Goal: Task Accomplishment & Management: Manage account settings

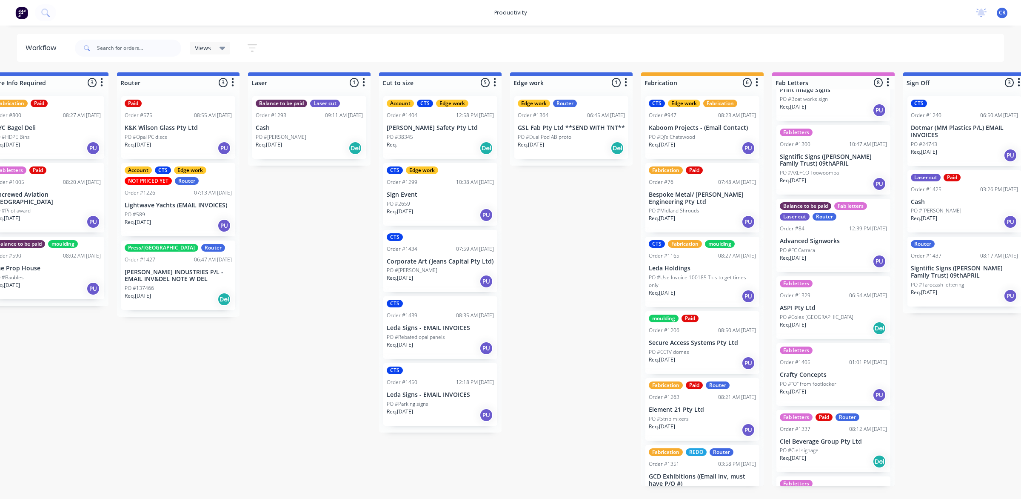
scroll to position [106, 0]
click at [822, 303] on p "ASPI Pty Ltd" at bounding box center [833, 305] width 107 height 7
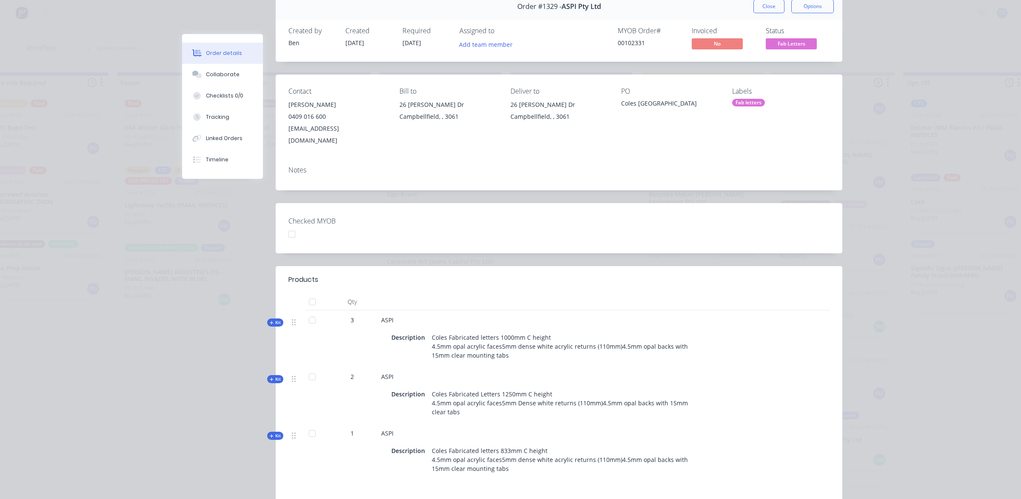
scroll to position [0, 0]
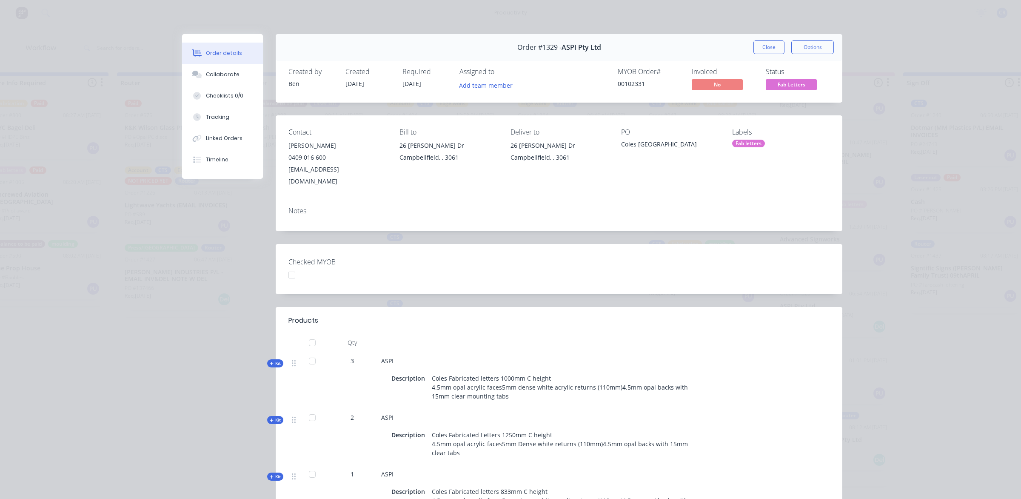
click at [759, 49] on button "Close" at bounding box center [768, 47] width 31 height 14
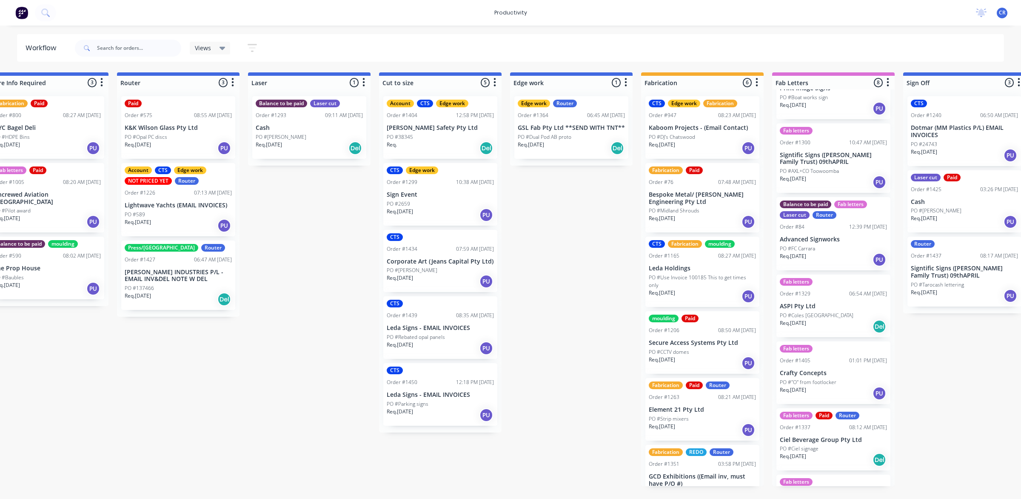
click at [553, 240] on div "Submitted 2 Sort By Created date Required date Order number Customer name Most …" at bounding box center [586, 279] width 2036 height 414
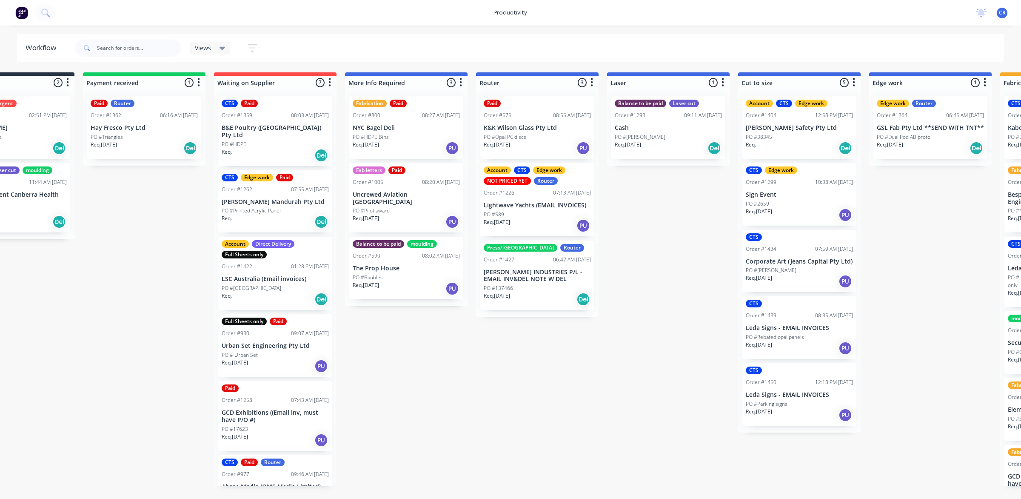
scroll to position [0, 53]
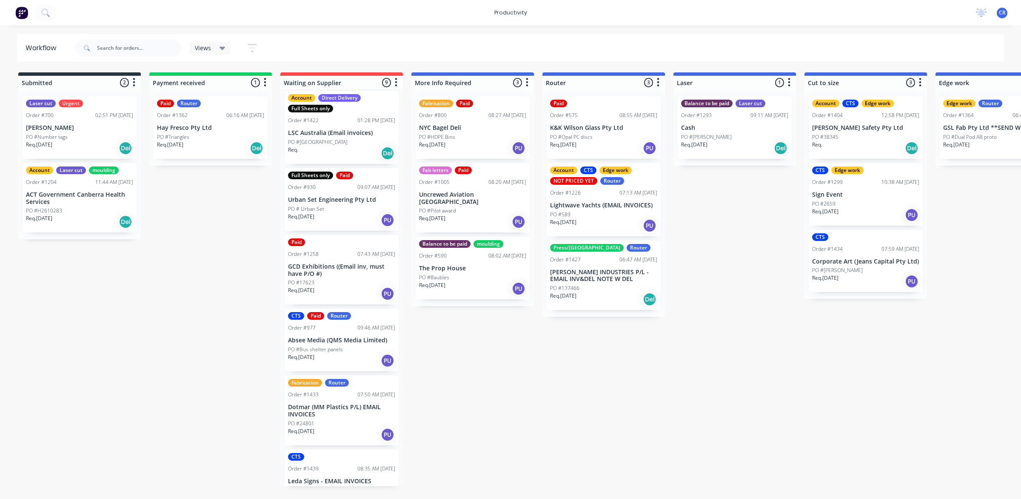
scroll to position [229, 0]
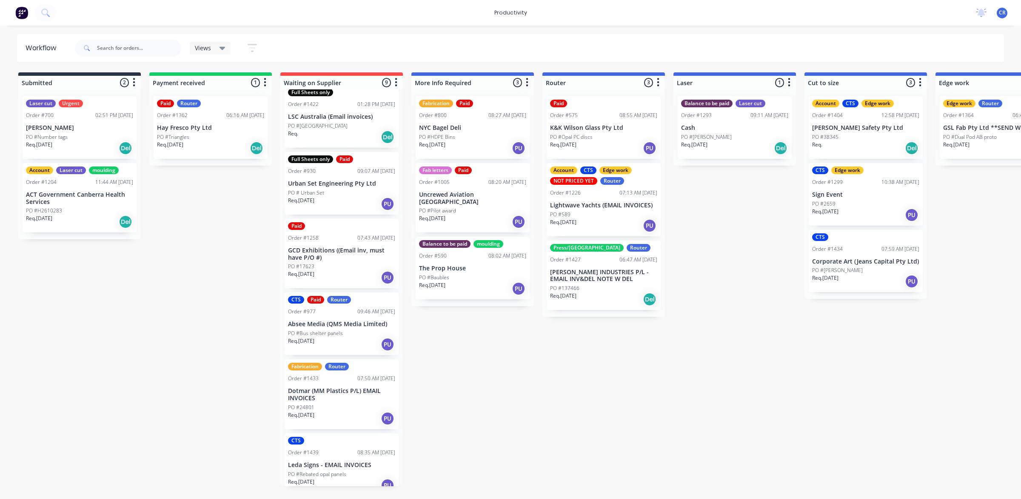
click at [190, 127] on p "Hay Fresco Pty Ltd" at bounding box center [210, 127] width 107 height 7
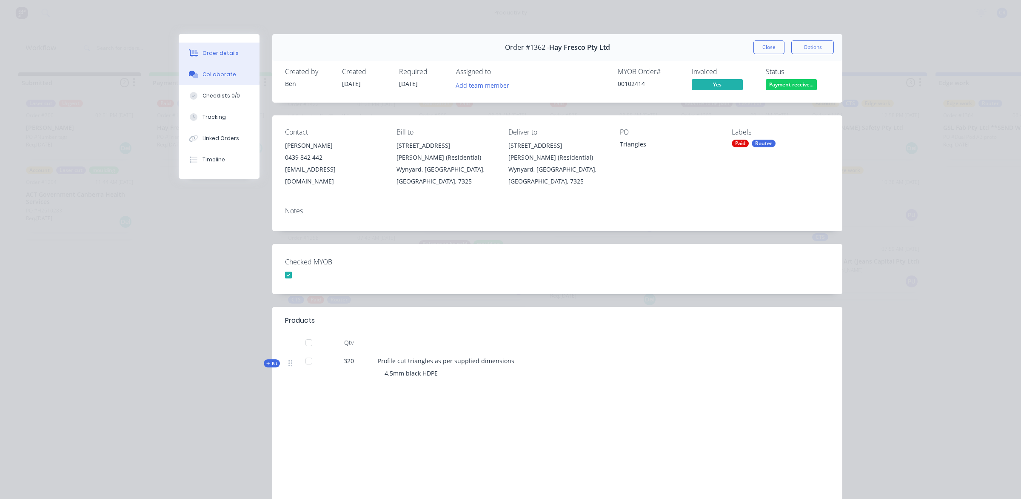
click at [217, 69] on button "Collaborate" at bounding box center [219, 74] width 81 height 21
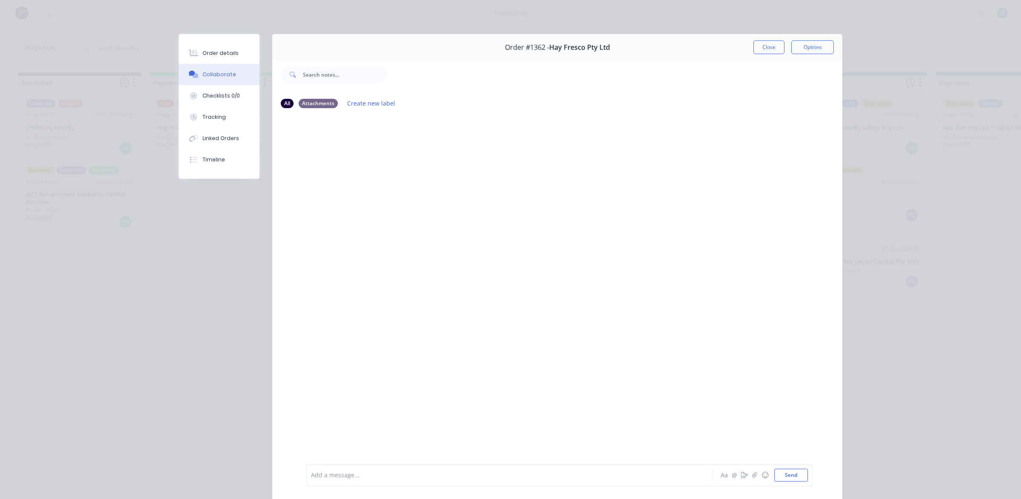
click at [762, 45] on button "Close" at bounding box center [768, 47] width 31 height 14
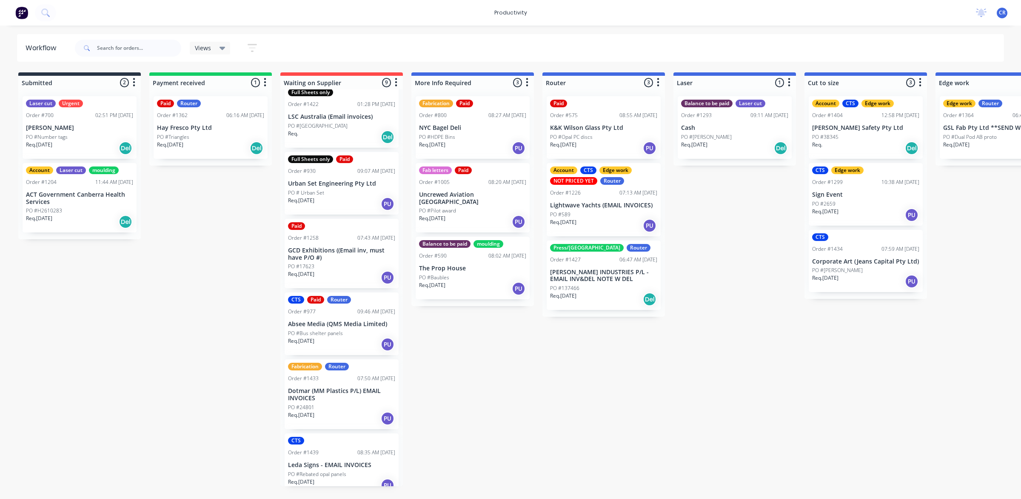
click at [827, 357] on div "Submitted 2 Sort By Created date Required date Order number Customer name Most …" at bounding box center [1012, 279] width 2036 height 414
